Goal: Navigation & Orientation: Find specific page/section

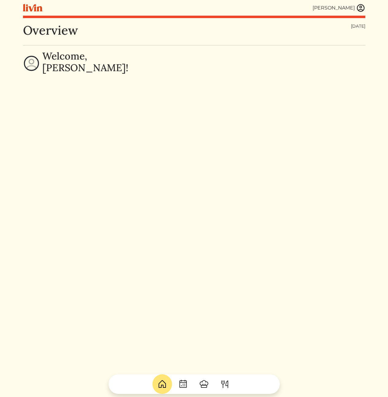
click at [207, 386] on img at bounding box center [204, 385] width 10 height 10
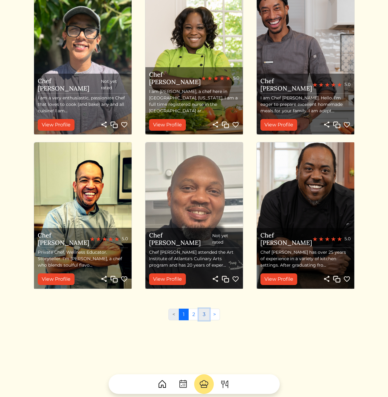
click at [205, 317] on link "3" at bounding box center [204, 315] width 11 height 12
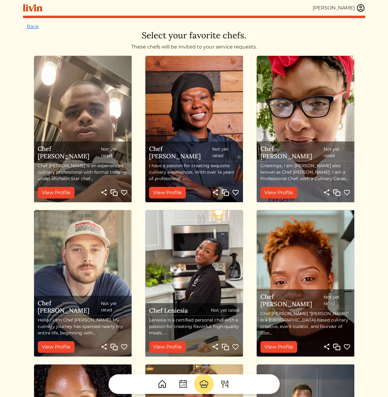
scroll to position [222, 0]
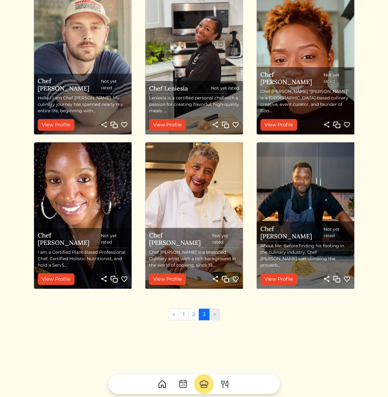
drag, startPoint x: 128, startPoint y: 327, endPoint x: 85, endPoint y: 333, distance: 43.1
click at [85, 333] on div "Back Select your favorite chefs. These chefs will be invited to your service re…" at bounding box center [194, 87] width 343 height 572
click at [306, 325] on div "< 1 2 3 >" at bounding box center [194, 317] width 335 height 17
